Goal: Transaction & Acquisition: Purchase product/service

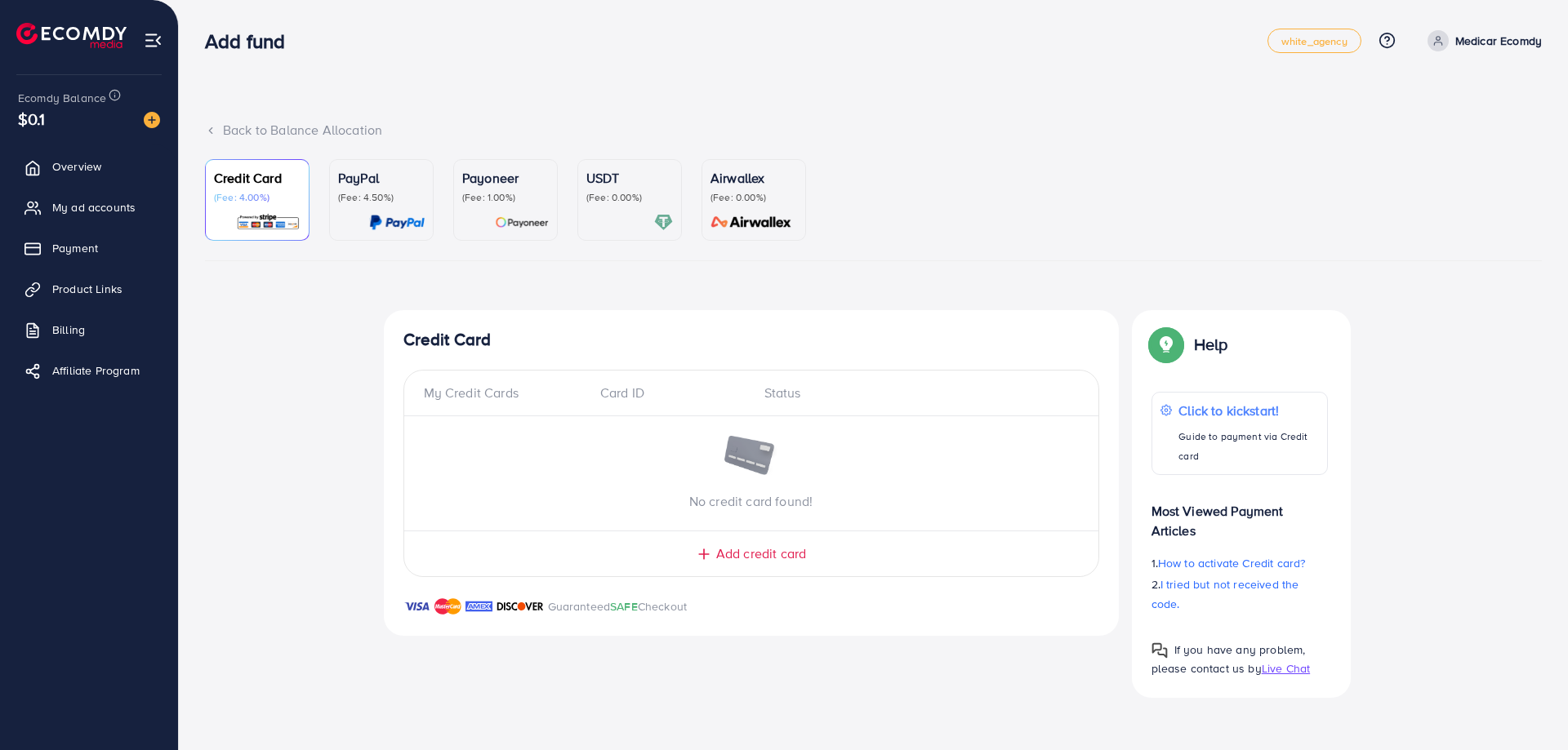
click at [384, 177] on p "PayPal" at bounding box center [381, 178] width 87 height 20
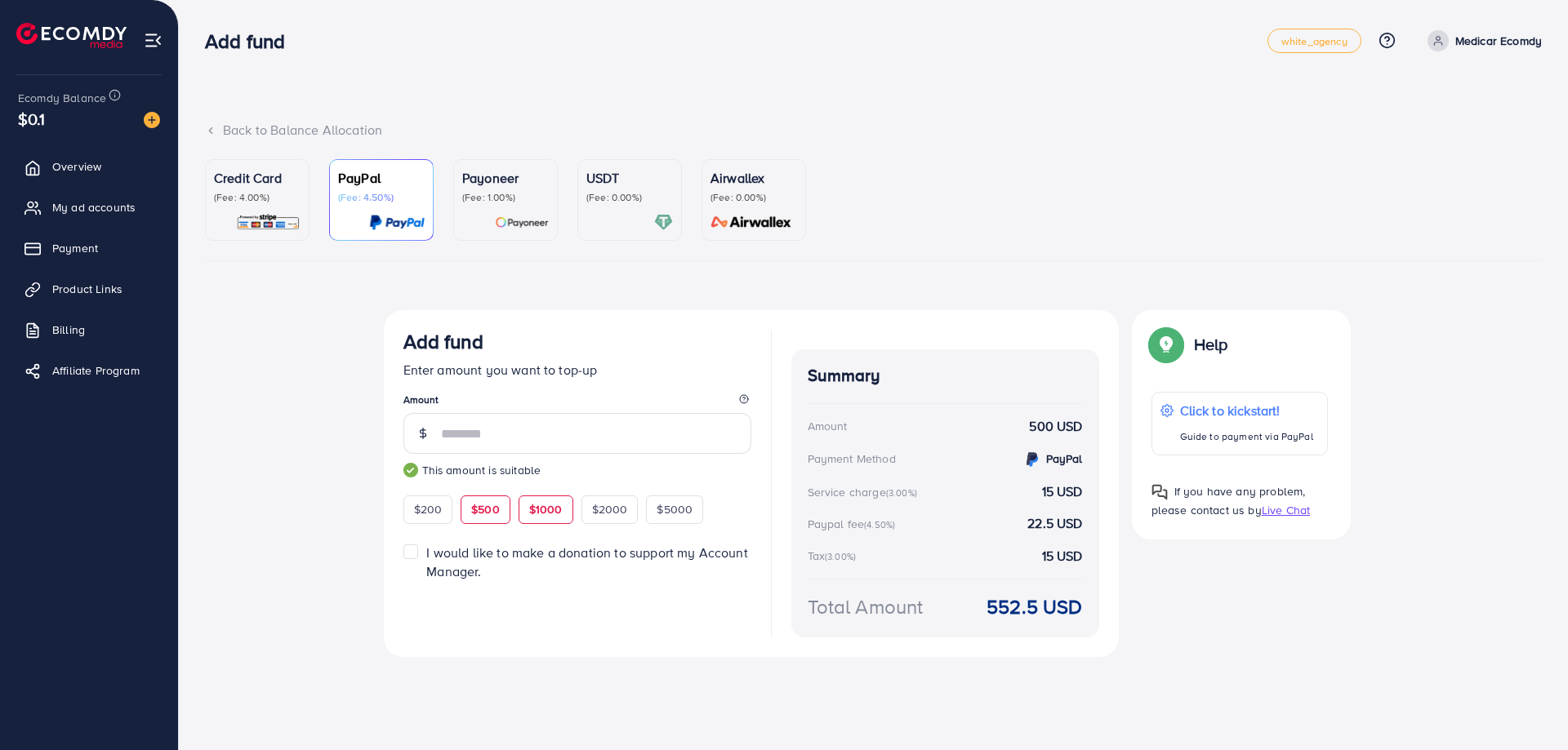
click at [548, 516] on span "$1000" at bounding box center [546, 509] width 33 height 17
click at [499, 513] on div "$500" at bounding box center [485, 510] width 50 height 28
type input "***"
click at [500, 200] on p "(Fee: 1.00%)" at bounding box center [505, 198] width 87 height 13
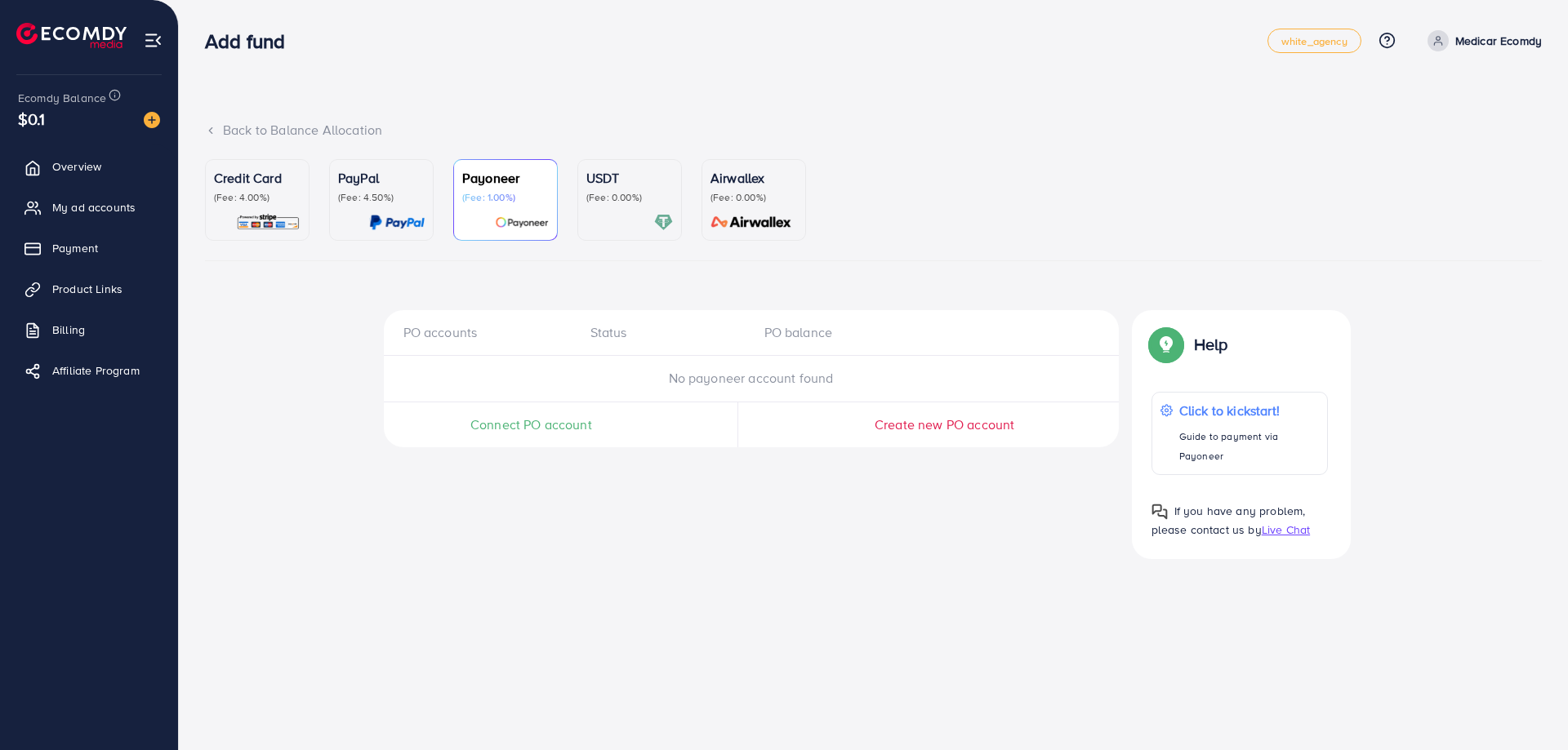
click at [400, 182] on p "PayPal" at bounding box center [381, 178] width 87 height 20
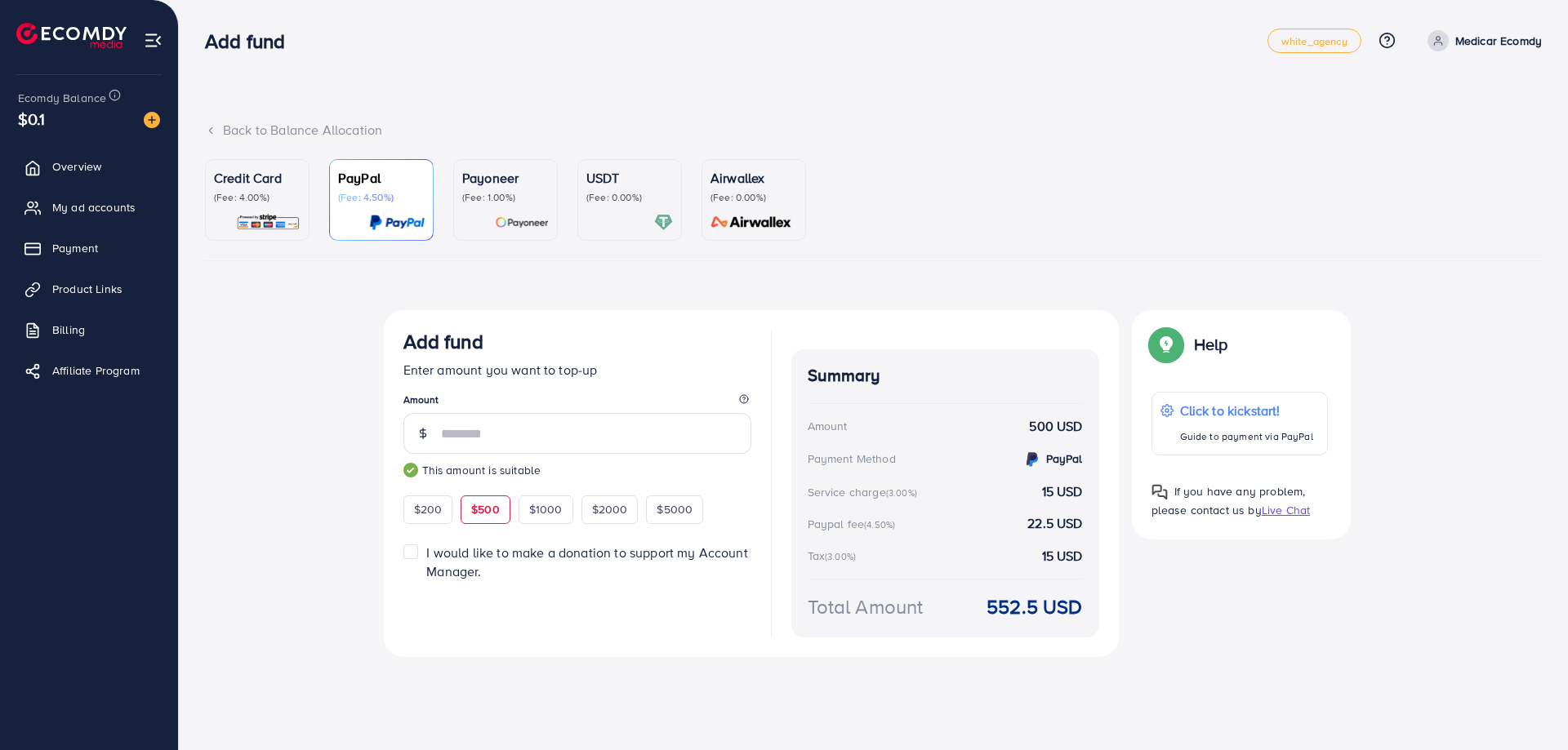
click at [509, 190] on div "Payoneer (Fee: 1.00%)" at bounding box center [505, 185] width 87 height 36
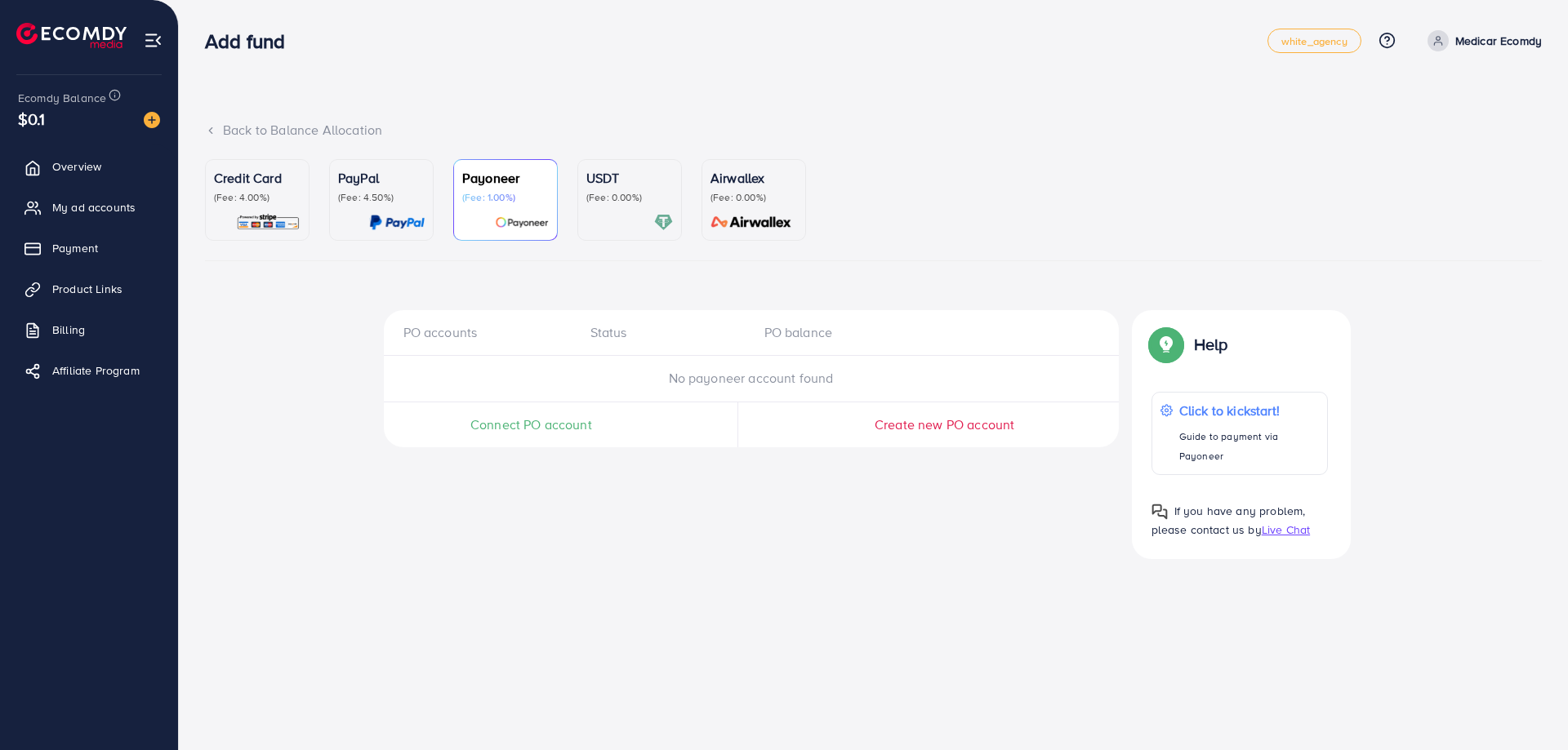
click at [263, 200] on p "(Fee: 4.00%)" at bounding box center [257, 198] width 87 height 13
